Goal: Contribute content

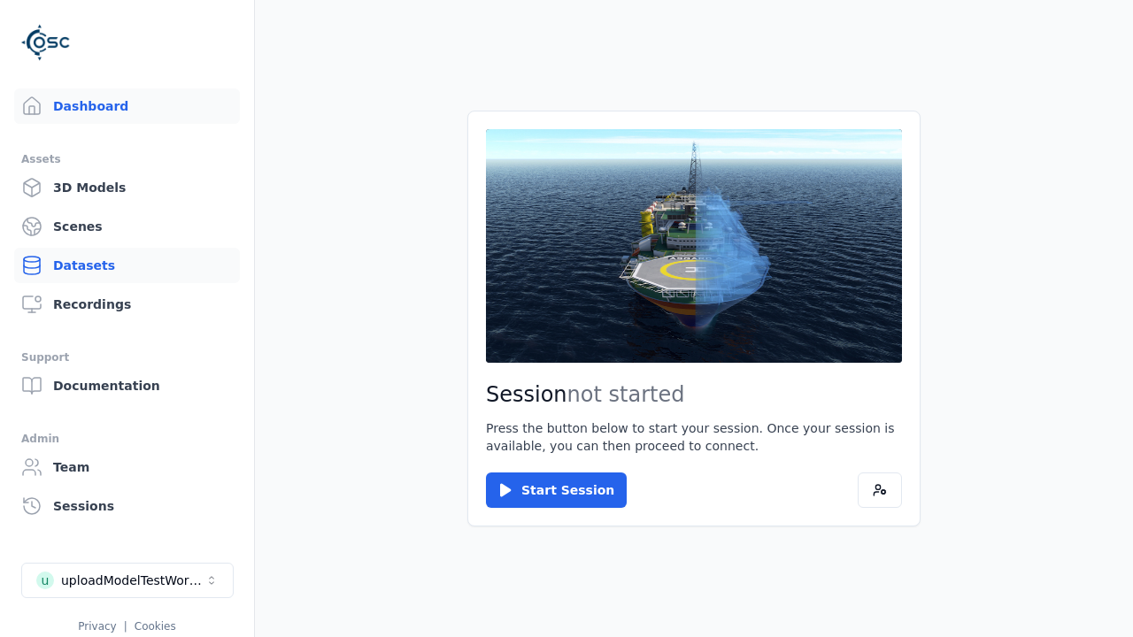
click at [127, 266] on link "Datasets" at bounding box center [127, 265] width 226 height 35
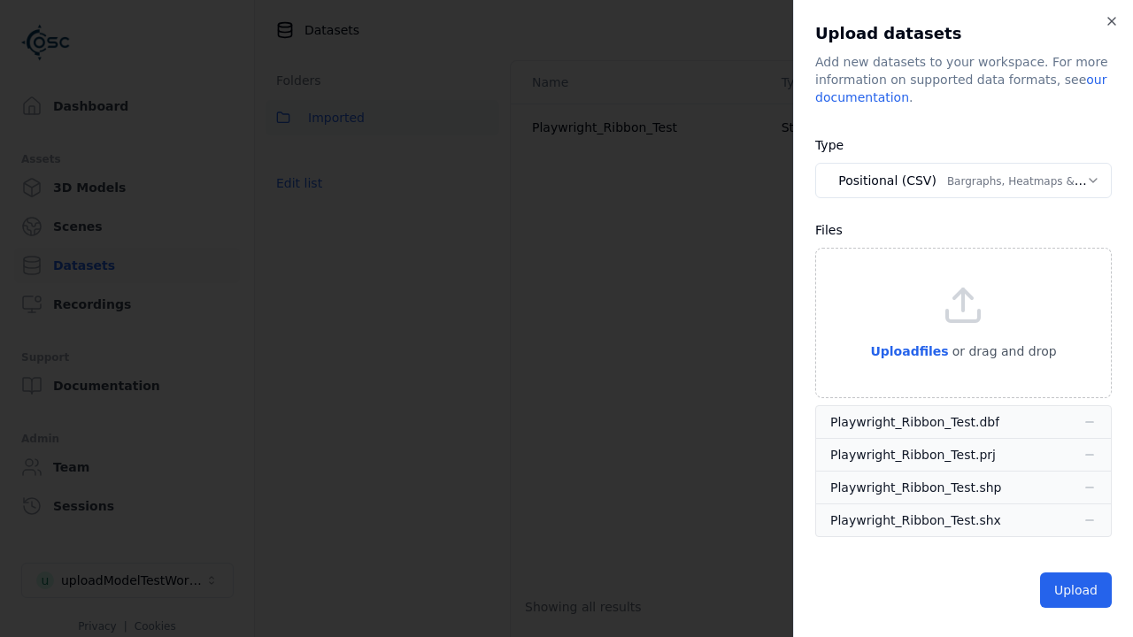
click at [963, 181] on button "Positional (CSV) Bargraphs, Heatmaps & Pins" at bounding box center [963, 180] width 297 height 35
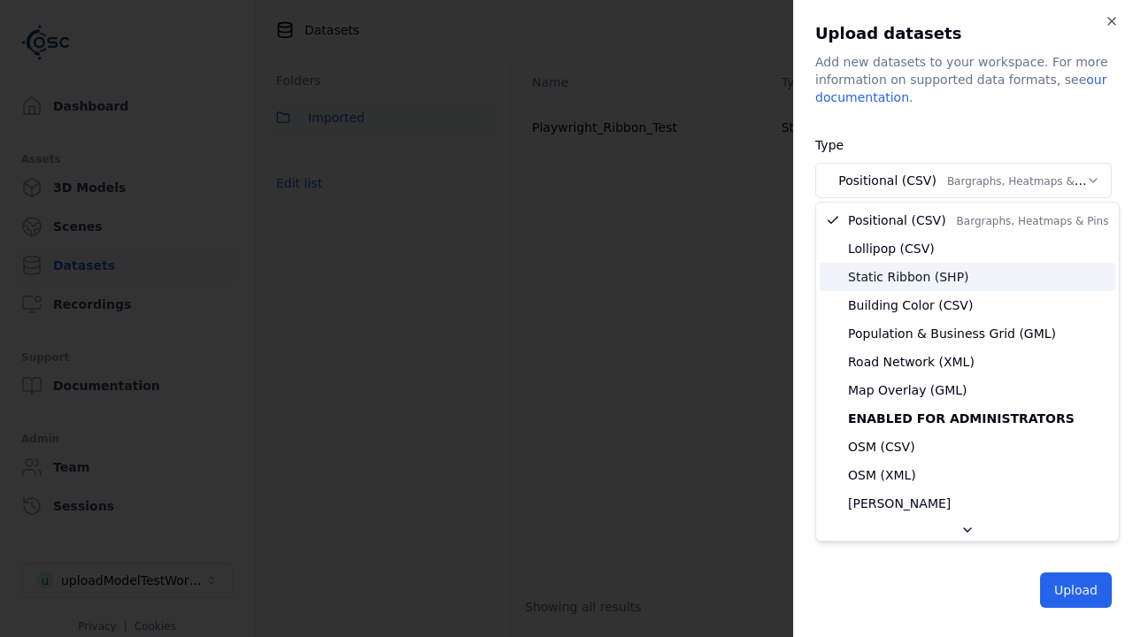
select select "*****"
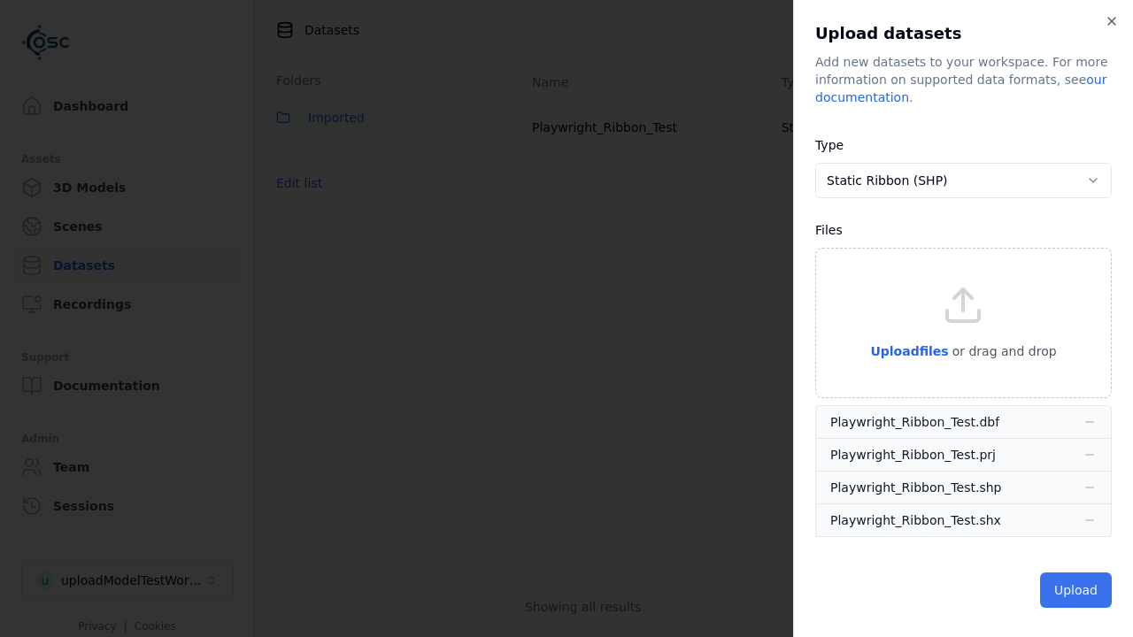
click at [1078, 590] on button "Upload" at bounding box center [1076, 590] width 72 height 35
